Goal: Task Accomplishment & Management: Manage account settings

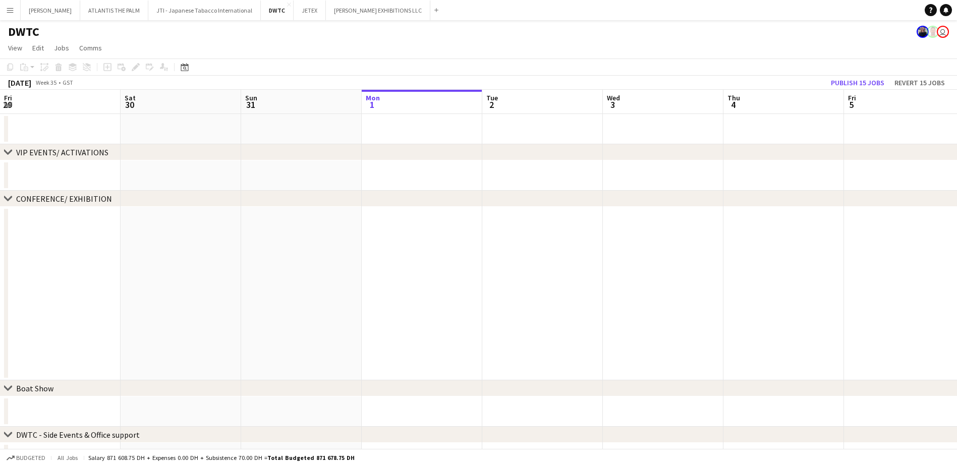
scroll to position [0, 241]
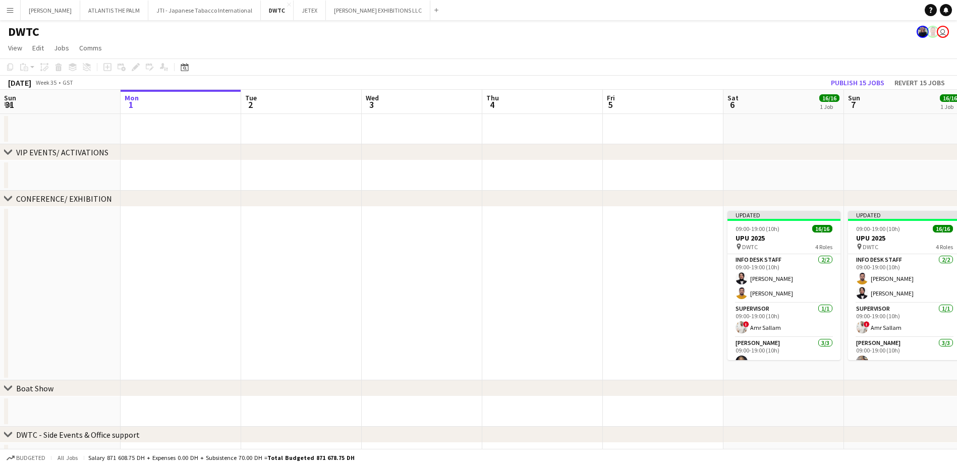
click at [7, 14] on app-icon "Menu" at bounding box center [10, 10] width 8 height 8
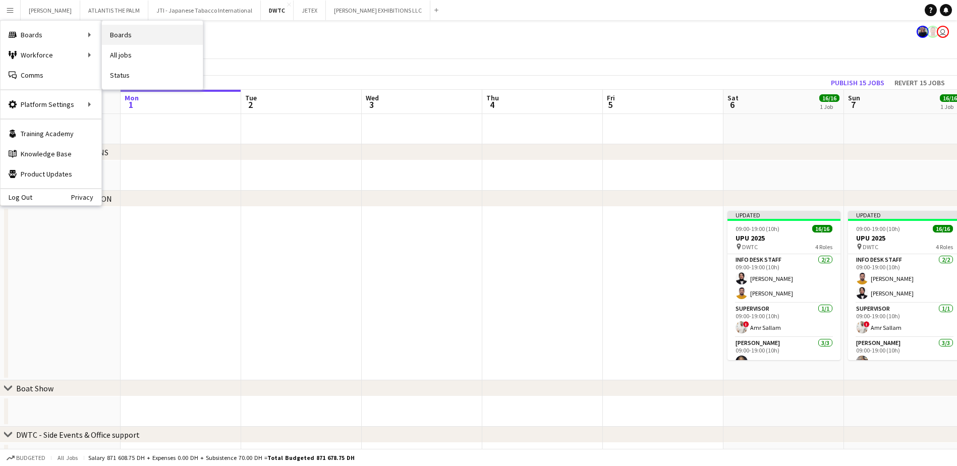
click at [113, 35] on link "Boards" at bounding box center [152, 35] width 101 height 20
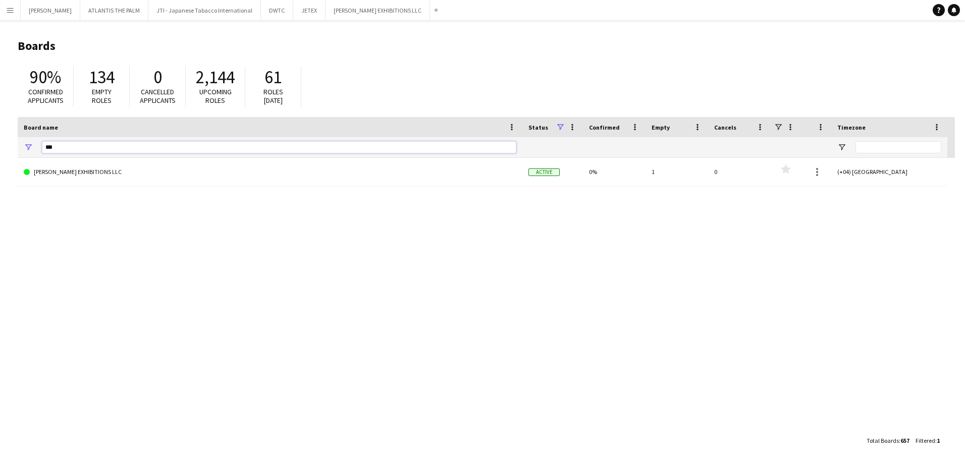
drag, startPoint x: 70, startPoint y: 145, endPoint x: 19, endPoint y: 150, distance: 50.7
click at [19, 150] on div "***" at bounding box center [270, 147] width 505 height 20
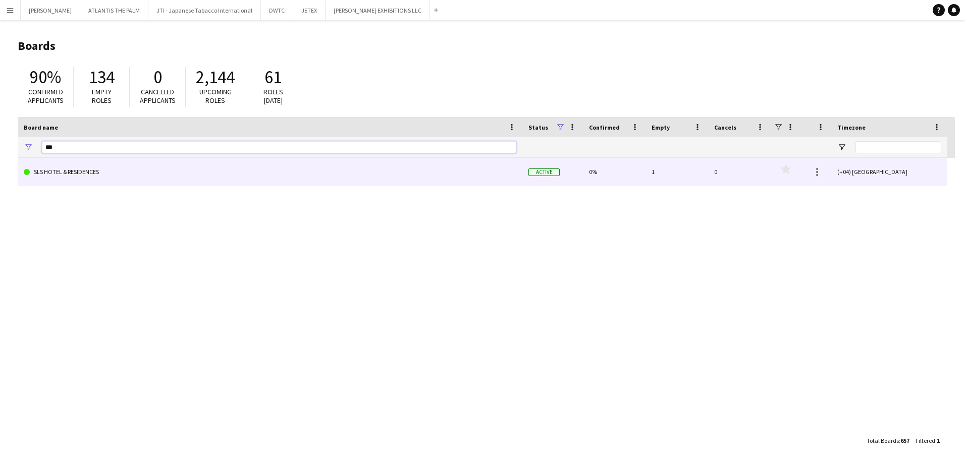
type input "***"
click at [82, 177] on link "SLS HOTEL & RESIDENCES" at bounding box center [270, 172] width 493 height 28
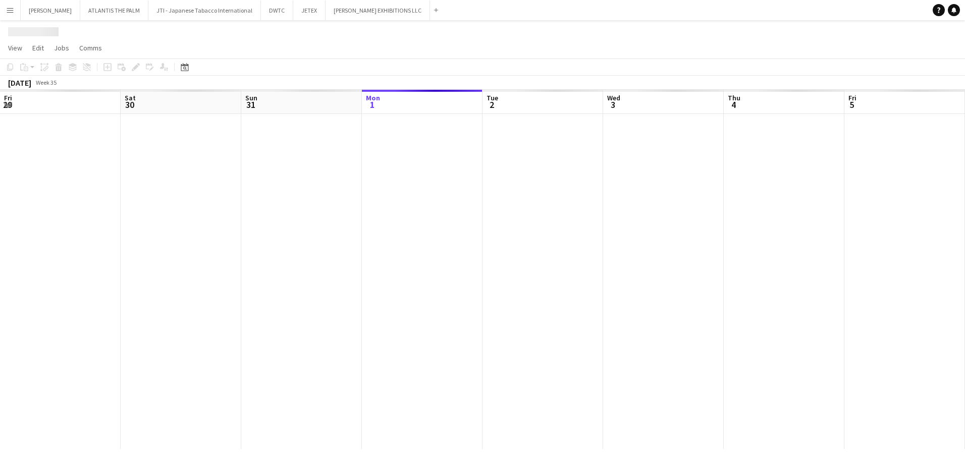
scroll to position [0, 241]
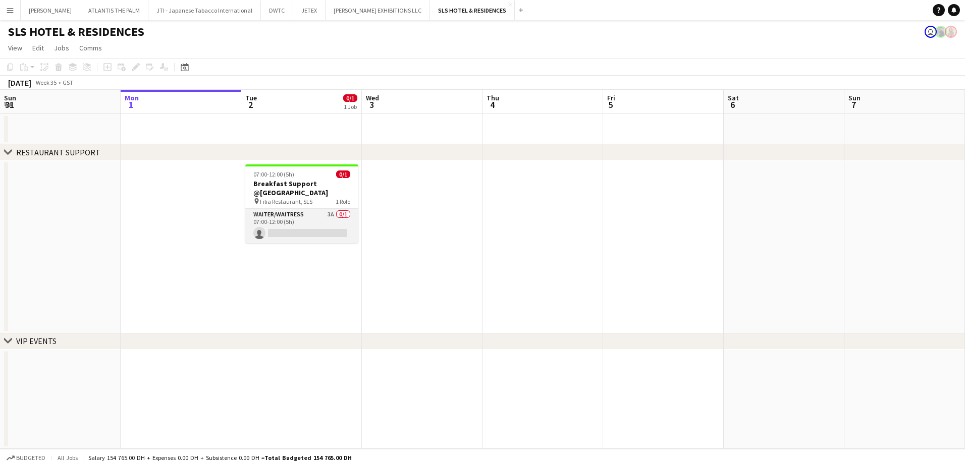
click at [291, 211] on app-card-role "Waiter/Waitress 3A 0/1 07:00-12:00 (5h) single-neutral-actions" at bounding box center [301, 226] width 113 height 34
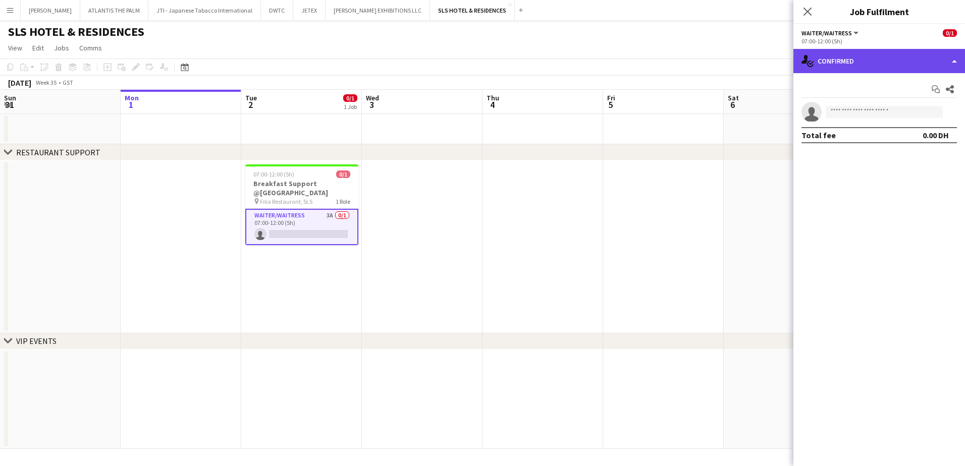
click at [837, 60] on div "single-neutral-actions-check-2 Confirmed" at bounding box center [879, 61] width 172 height 24
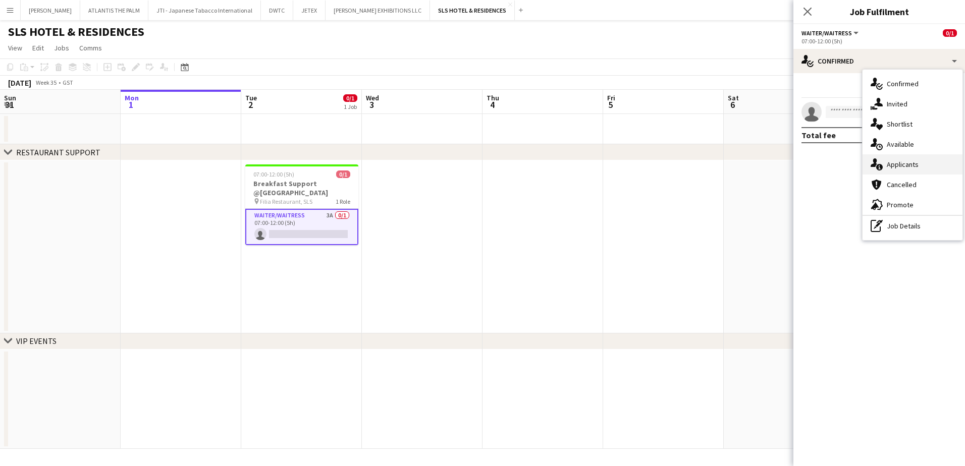
click at [888, 164] on div "single-neutral-actions-information Applicants" at bounding box center [912, 164] width 100 height 20
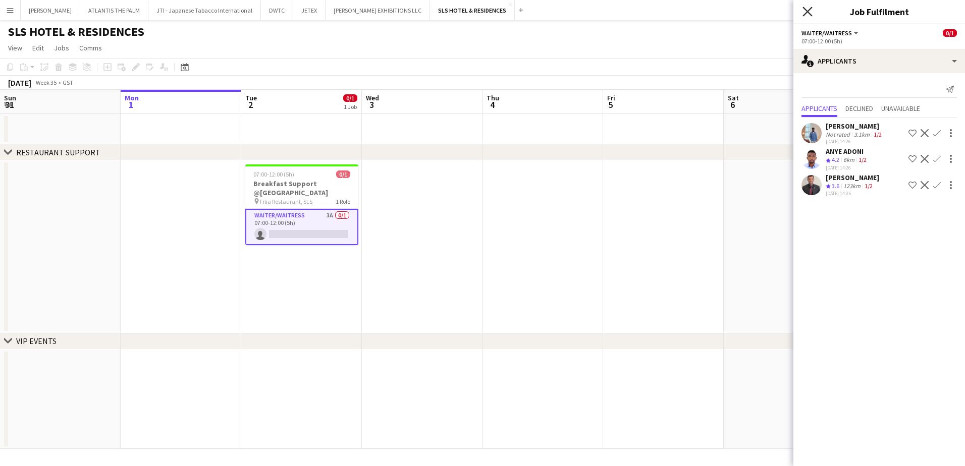
click at [804, 16] on icon "Close pop-in" at bounding box center [807, 12] width 10 height 10
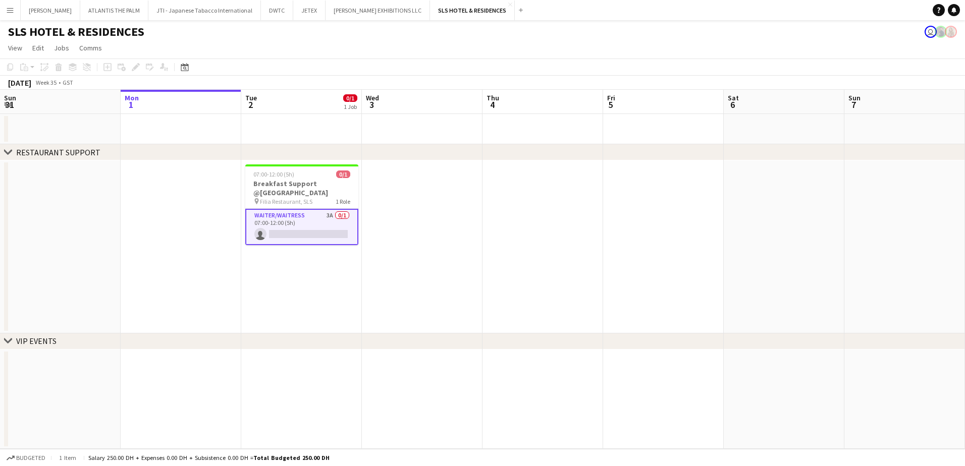
click at [304, 119] on app-date-cell at bounding box center [301, 129] width 121 height 30
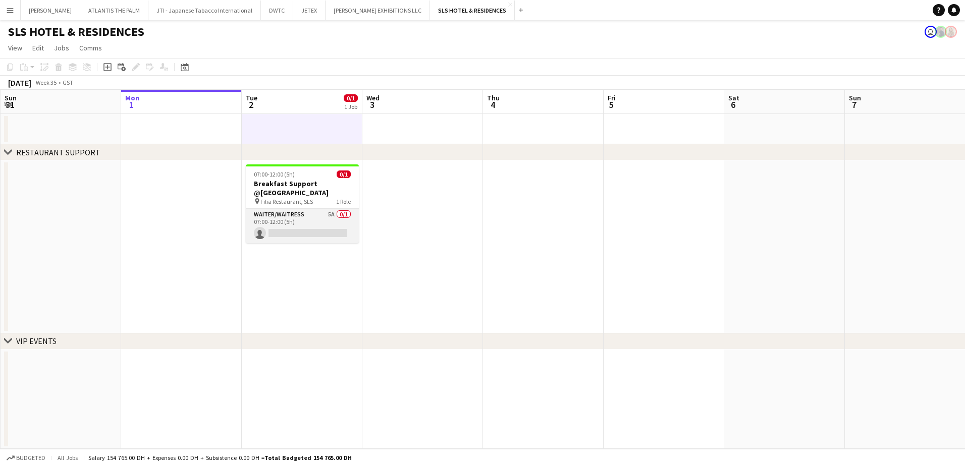
click at [308, 209] on app-card-role "Waiter/Waitress 5A 0/1 07:00-12:00 (5h) single-neutral-actions" at bounding box center [302, 226] width 113 height 34
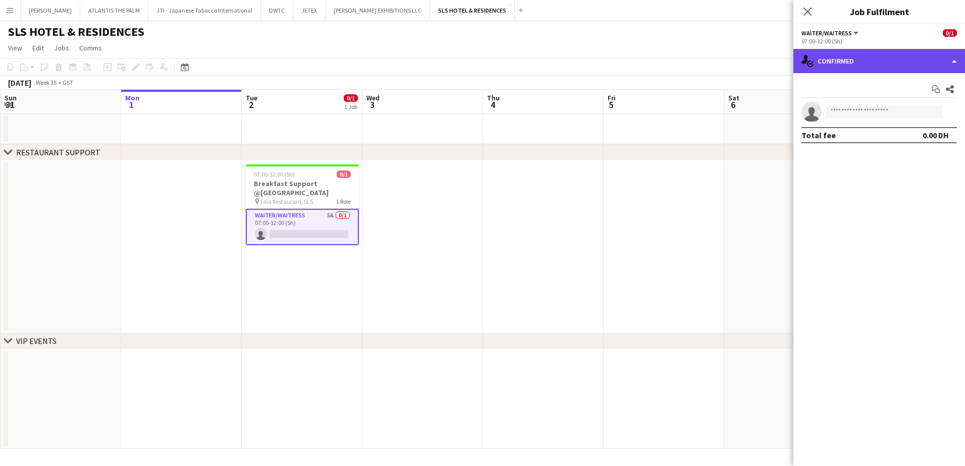
click at [837, 67] on div "single-neutral-actions-check-2 Confirmed" at bounding box center [879, 61] width 172 height 24
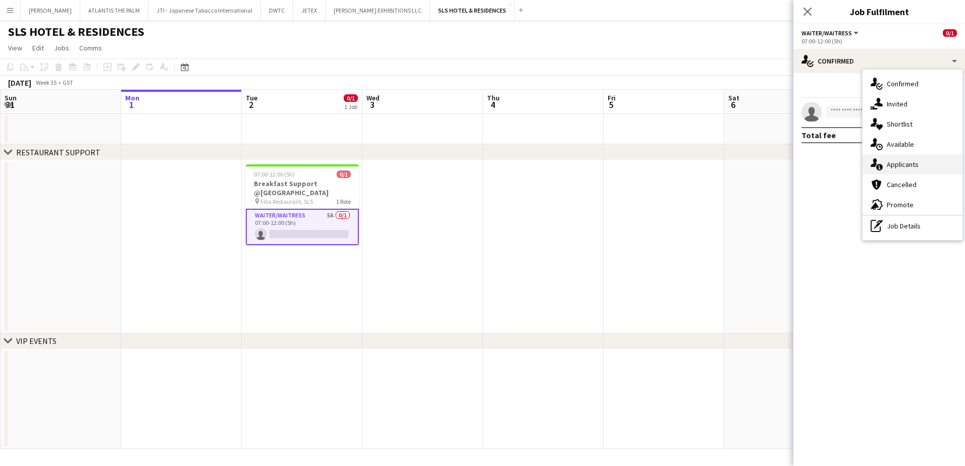
click at [913, 171] on div "single-neutral-actions-information Applicants" at bounding box center [912, 164] width 100 height 20
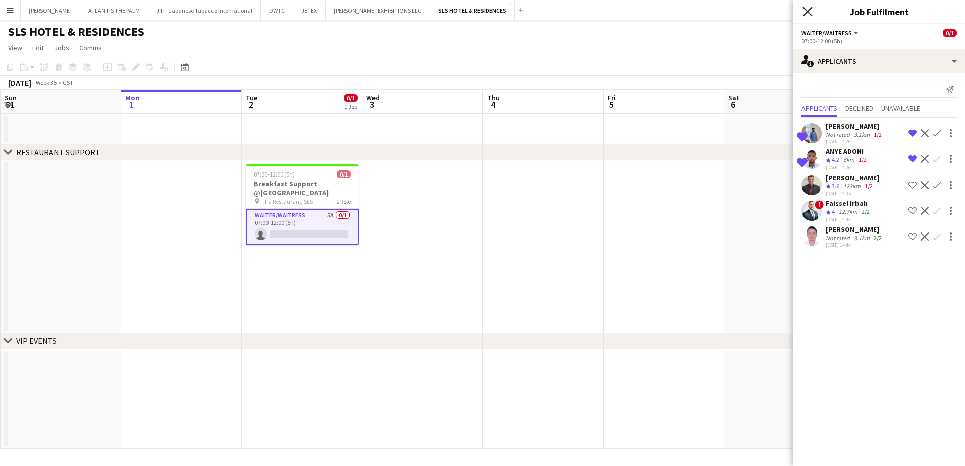
click at [808, 11] on icon at bounding box center [807, 12] width 10 height 10
